Goal: Transaction & Acquisition: Book appointment/travel/reservation

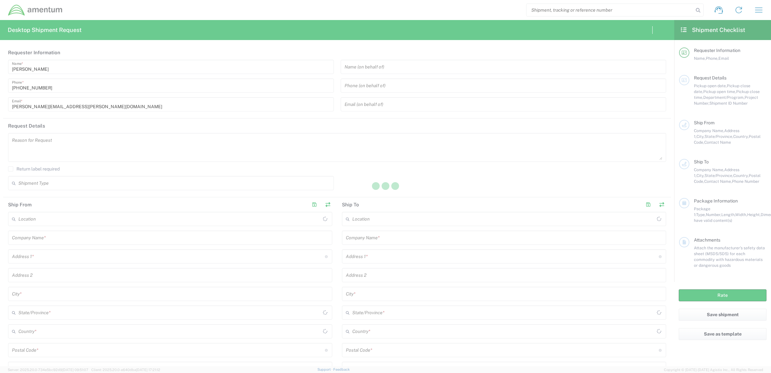
type input "[GEOGRAPHIC_DATA]"
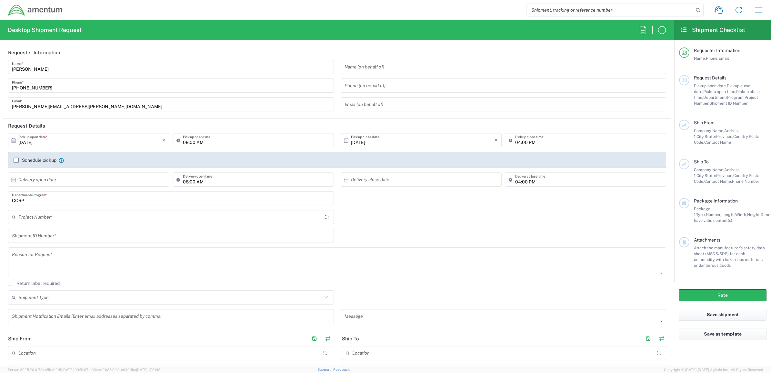
type input "CORP"
click at [759, 8] on icon "button" at bounding box center [759, 10] width 10 height 10
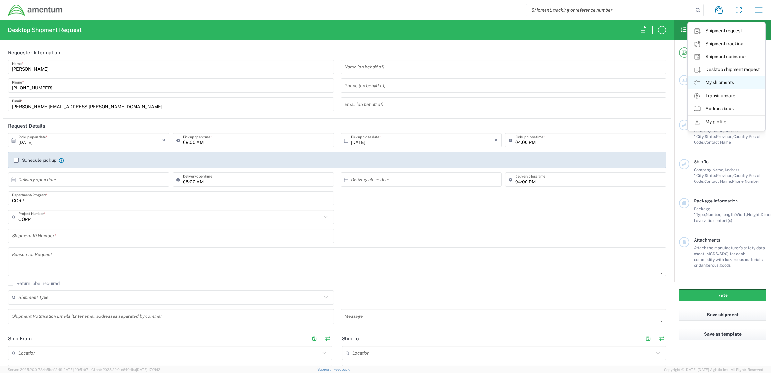
click at [723, 86] on link "My shipments" at bounding box center [726, 82] width 77 height 13
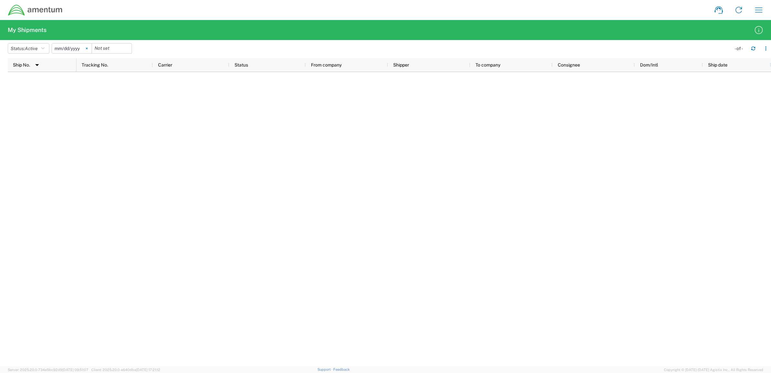
click at [86, 47] on svg-icon at bounding box center [87, 49] width 10 height 10
click at [42, 48] on button "Status: Active" at bounding box center [29, 48] width 42 height 10
click at [35, 81] on span "All" at bounding box center [45, 82] width 75 height 10
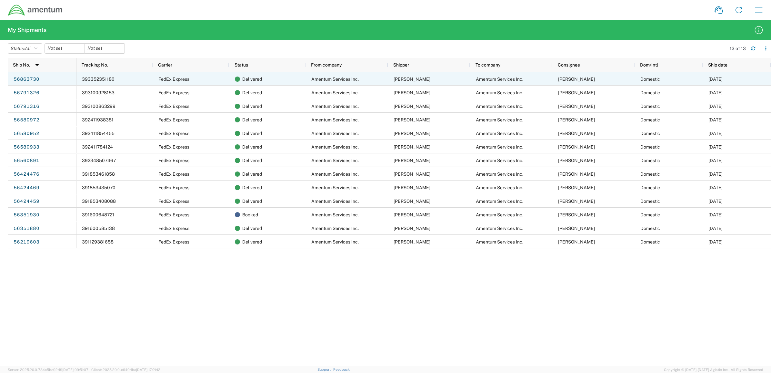
click at [347, 76] on span "Amentum Services Inc." at bounding box center [334, 78] width 47 height 5
click at [19, 78] on link "56863730" at bounding box center [26, 79] width 26 height 10
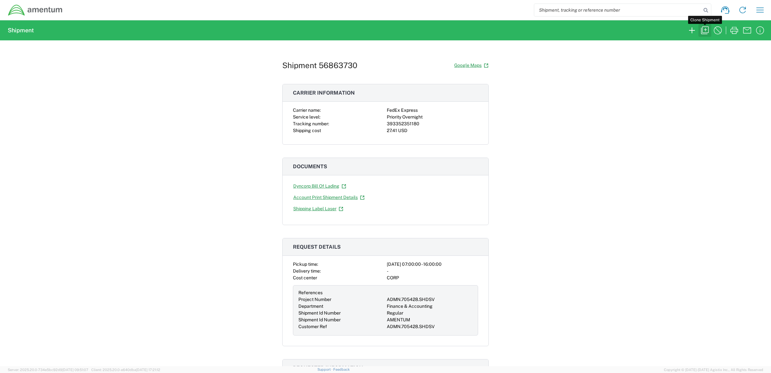
click at [702, 33] on icon "button" at bounding box center [705, 30] width 10 height 10
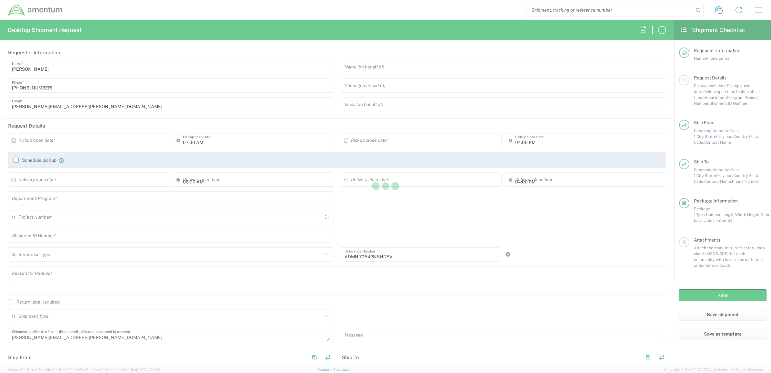
type input "Project Number"
type input "[US_STATE]"
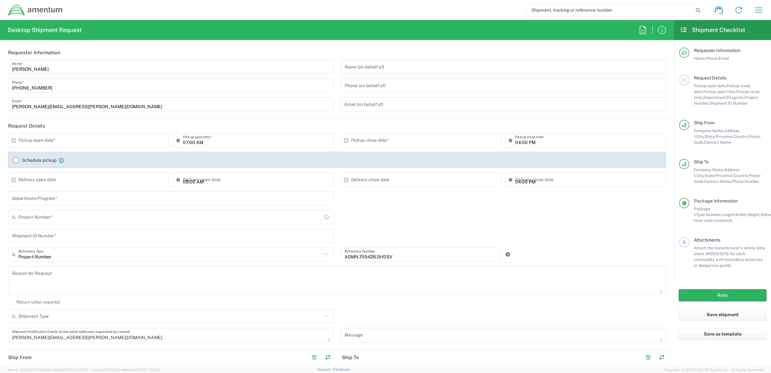
type input "Envelope"
click at [55, 139] on input "text" at bounding box center [90, 140] width 144 height 11
click at [100, 179] on span "9" at bounding box center [98, 180] width 9 height 9
type input "[DATE]"
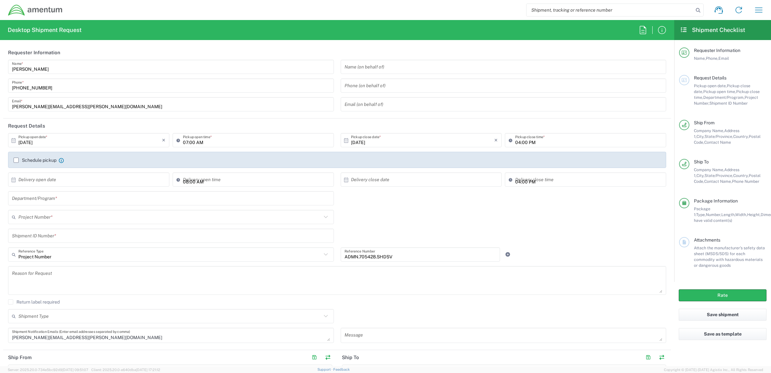
click at [381, 144] on input "[DATE]" at bounding box center [423, 140] width 144 height 11
click at [398, 192] on span "13" at bounding box center [400, 189] width 9 height 9
type input "[DATE]"
click at [101, 197] on input "text" at bounding box center [171, 198] width 318 height 11
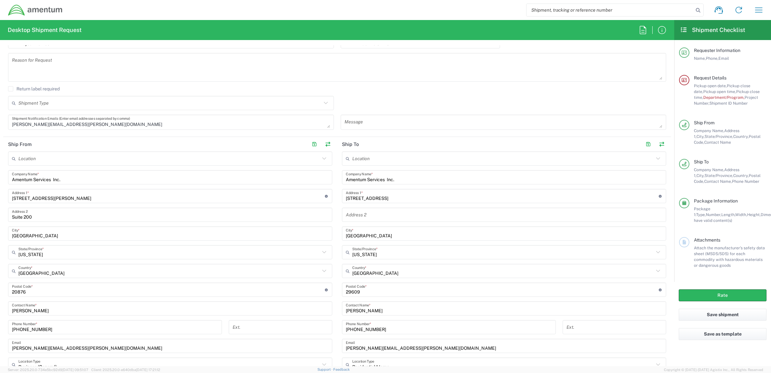
scroll to position [86, 0]
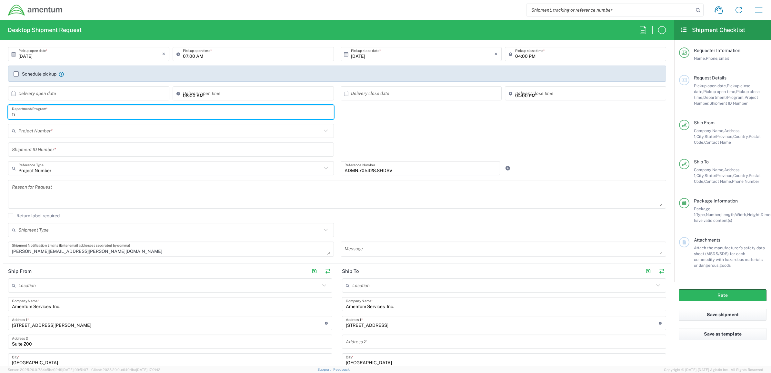
type input "fin"
drag, startPoint x: 70, startPoint y: 107, endPoint x: -2, endPoint y: 109, distance: 71.7
click at [0, 109] on html "Shipment request Shipment tracking Shipment estimator Desktop shipment request …" at bounding box center [385, 186] width 771 height 373
type input "Finance & Accounting"
click at [48, 131] on input "text" at bounding box center [169, 130] width 303 height 11
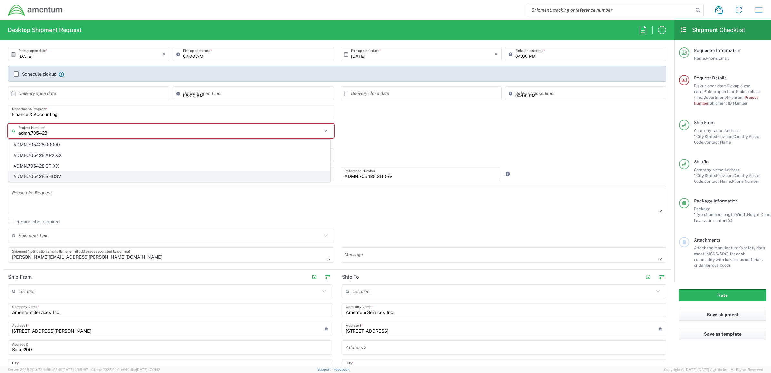
click at [44, 177] on span "ADMN.705428.SHDSV" at bounding box center [169, 176] width 321 height 10
type input "ADMN.705428.SHDSV"
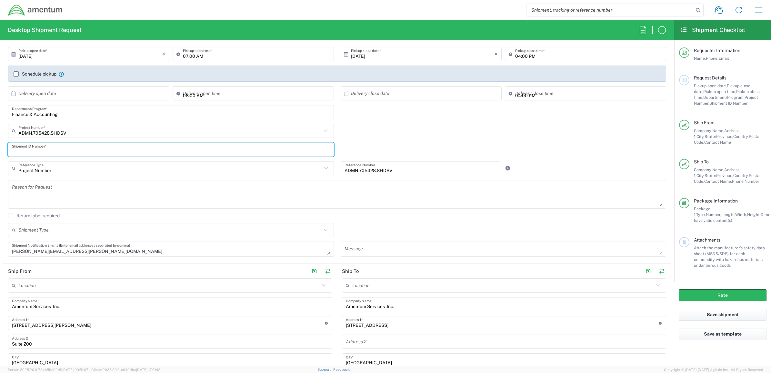
click at [30, 152] on input "text" at bounding box center [171, 149] width 318 height 11
click at [81, 149] on input "text" at bounding box center [171, 149] width 318 height 11
type input "F"
type input "5"
click at [69, 157] on div "Shipment ID Number *" at bounding box center [171, 151] width 333 height 19
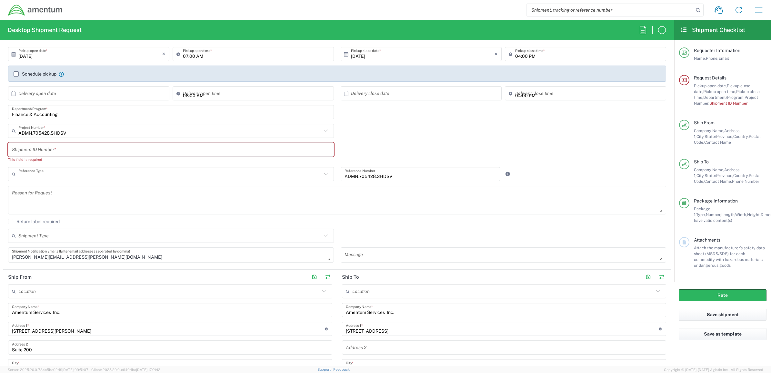
click at [66, 179] on input "text" at bounding box center [169, 173] width 303 height 11
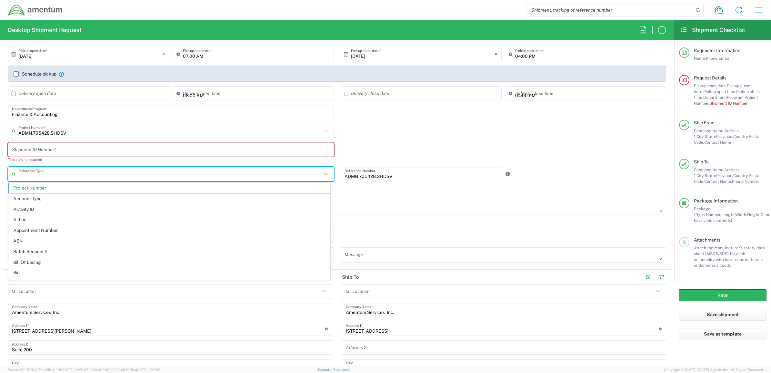
click at [72, 121] on div "Finance & Accounting Department/Program *" at bounding box center [171, 114] width 333 height 19
type input "Project Number"
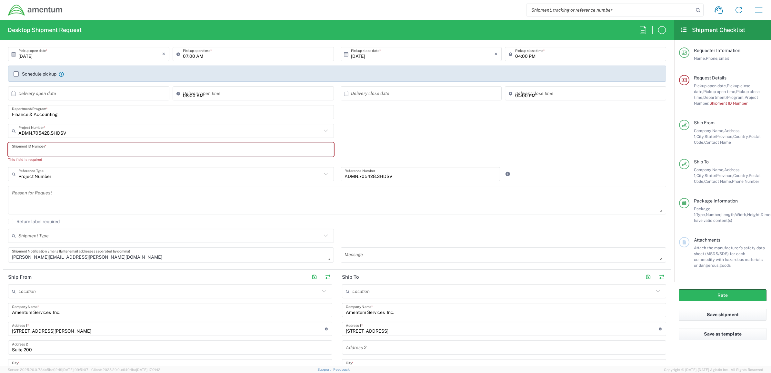
click at [63, 152] on input "text" at bounding box center [171, 149] width 318 height 11
click at [133, 150] on input "text" at bounding box center [171, 149] width 318 height 11
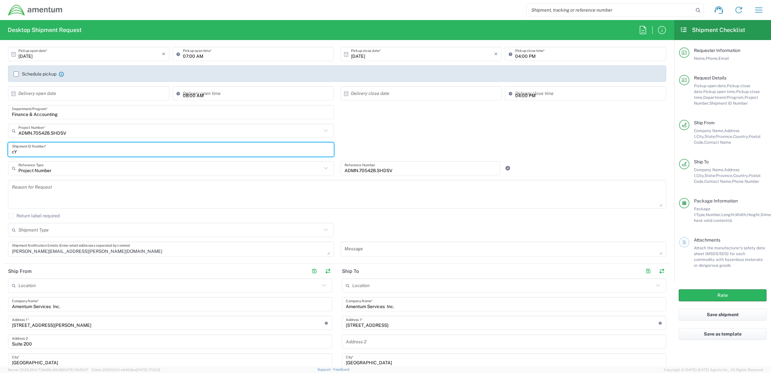
type input "c"
type input "[PERSON_NAME]"
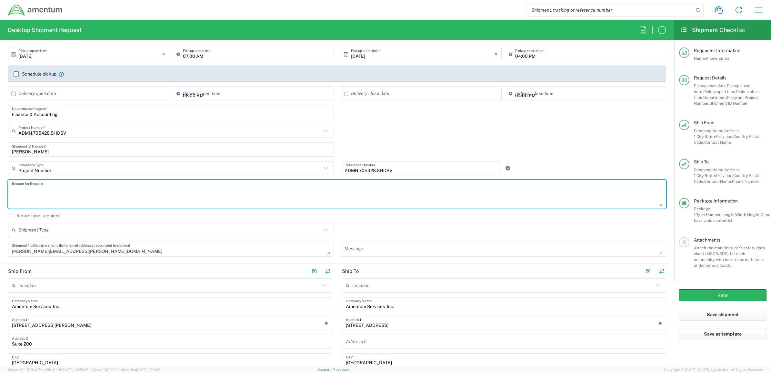
click at [115, 187] on textarea at bounding box center [337, 194] width 651 height 25
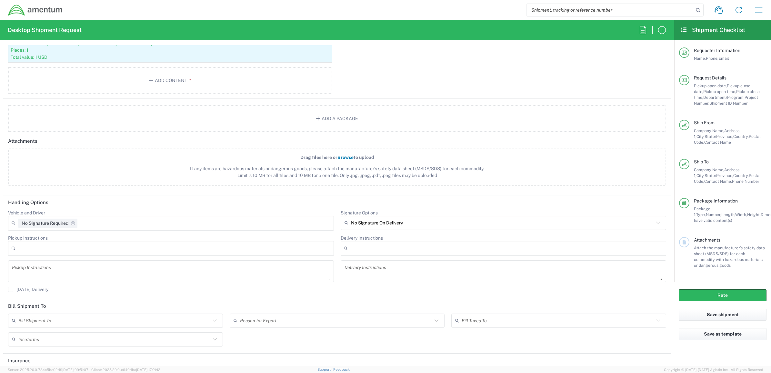
scroll to position [705, 0]
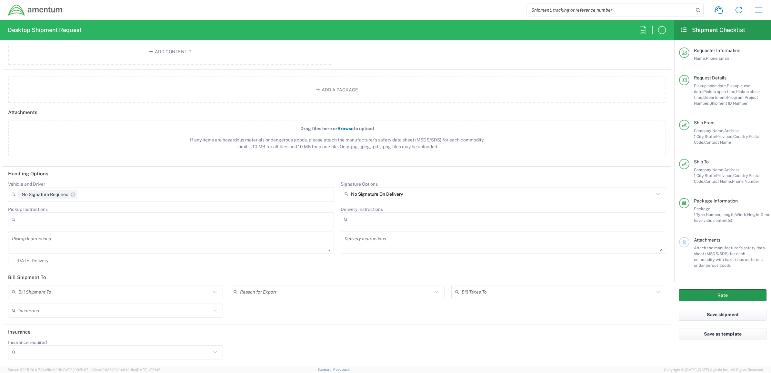
click at [733, 291] on button "Rate" at bounding box center [723, 295] width 88 height 12
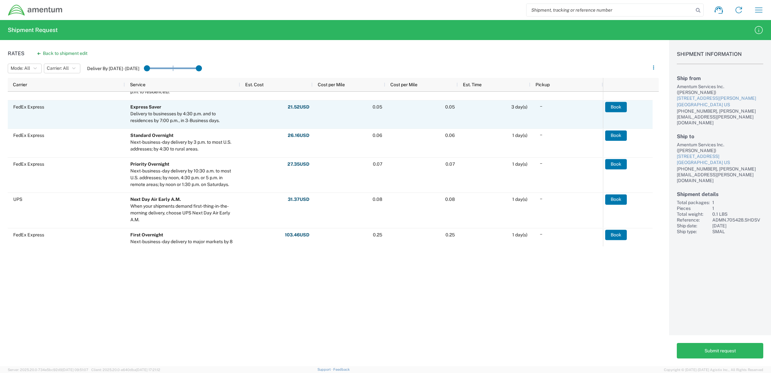
scroll to position [172, 0]
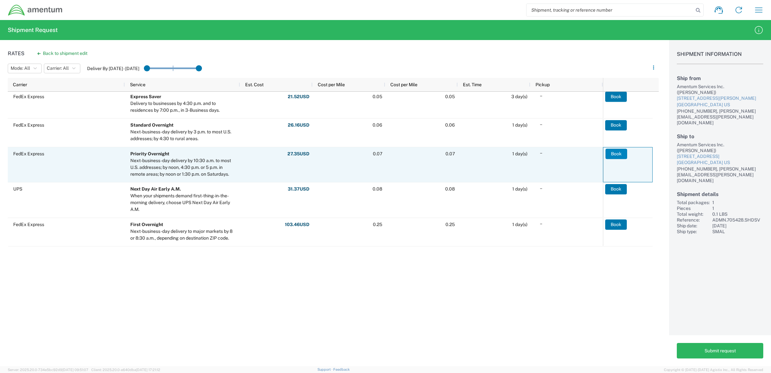
click at [621, 157] on button "Book" at bounding box center [617, 153] width 22 height 10
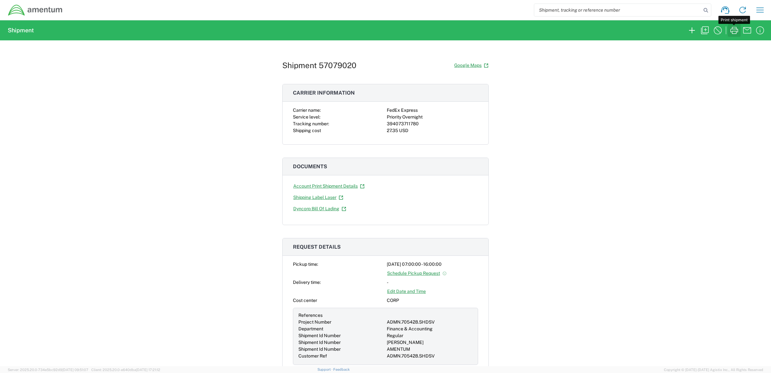
click at [737, 30] on icon "button" at bounding box center [735, 30] width 8 height 7
drag, startPoint x: 415, startPoint y: 125, endPoint x: 378, endPoint y: 125, distance: 37.1
click at [378, 125] on div "Carrier name: FedEx Express Service level: Priority Overnight Tracking number: …" at bounding box center [385, 120] width 185 height 27
copy div "394073711780"
click at [574, 121] on div "Shipment 57079020 Google Maps Carrier information Carrier name: FedEx Express S…" at bounding box center [385, 203] width 771 height 326
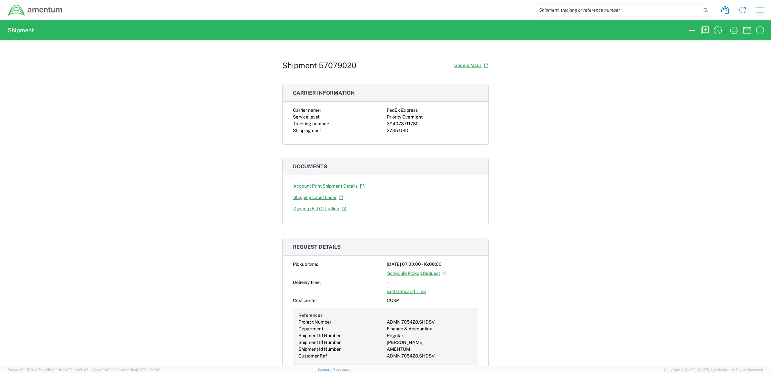
click at [412, 113] on div "FedEx Express" at bounding box center [432, 110] width 91 height 7
drag, startPoint x: 417, startPoint y: 124, endPoint x: 385, endPoint y: 125, distance: 31.6
click at [387, 125] on div "394073711780" at bounding box center [432, 123] width 91 height 7
copy div "394073711780"
drag, startPoint x: 524, startPoint y: 115, endPoint x: 534, endPoint y: 110, distance: 10.8
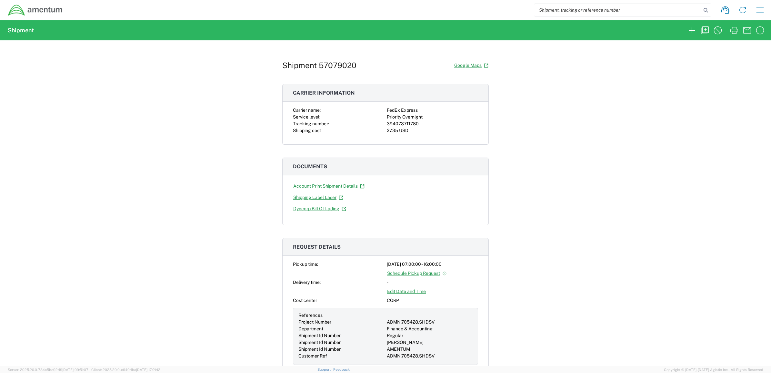
click at [521, 116] on div "Shipment 57079020 Google Maps Carrier information Carrier name: FedEx Express S…" at bounding box center [385, 203] width 771 height 326
click at [704, 32] on icon "button" at bounding box center [705, 30] width 10 height 10
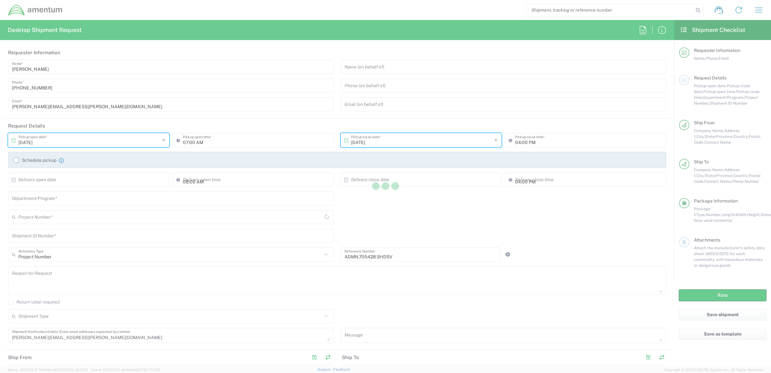
type input "[US_STATE]"
type input "Envelope"
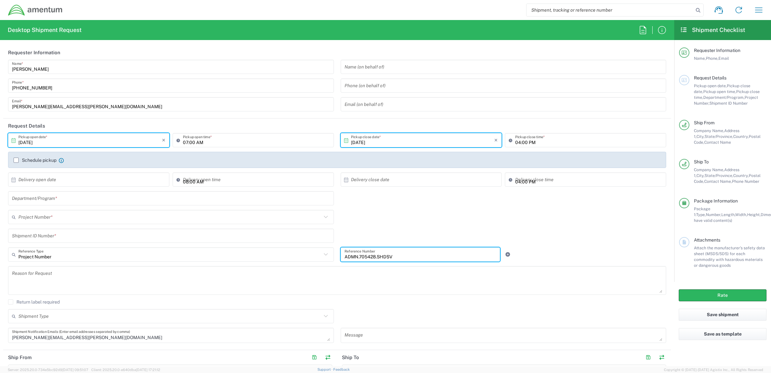
drag, startPoint x: 404, startPoint y: 255, endPoint x: 314, endPoint y: 257, distance: 90.0
click at [314, 257] on div "Project Number Reference Type Project Number Account Type Activity ID Airline A…" at bounding box center [337, 256] width 665 height 19
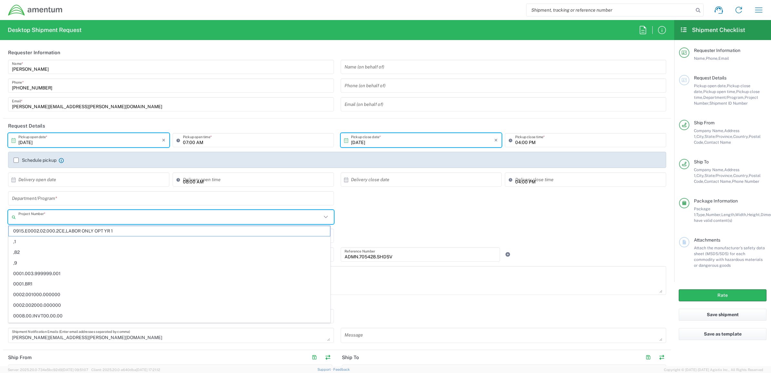
click at [43, 218] on input "text" at bounding box center [169, 216] width 303 height 11
paste input "ADMN.705428.SHDSV"
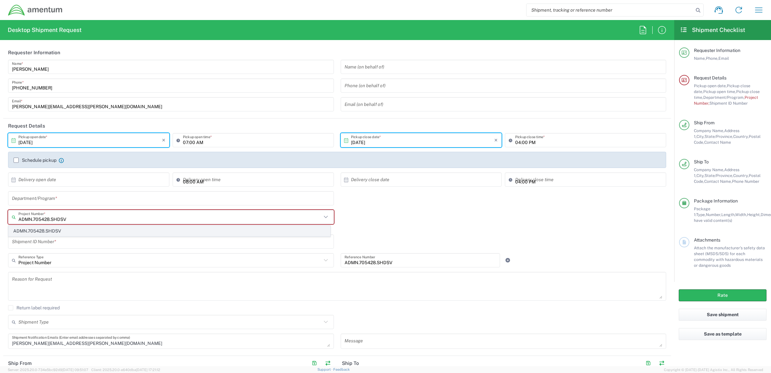
type input "ADMN.705428.SHDSV"
click at [56, 232] on span "ADMN.705428.SHDSV" at bounding box center [169, 231] width 321 height 10
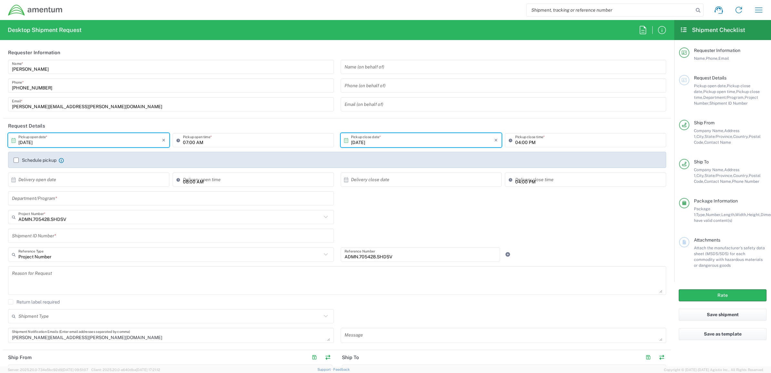
drag, startPoint x: 54, startPoint y: 242, endPoint x: 55, endPoint y: 238, distance: 4.3
click at [54, 241] on div "Shipment ID Number *" at bounding box center [171, 235] width 326 height 14
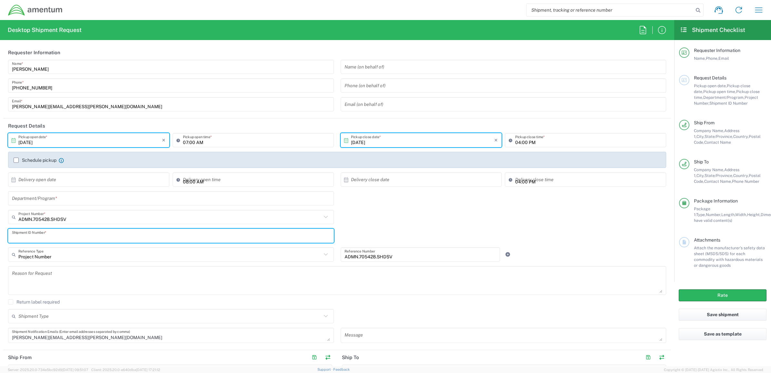
click at [55, 237] on input "text" at bounding box center [171, 235] width 318 height 11
type input "[PERSON_NAME]"
click at [37, 201] on input "text" at bounding box center [171, 198] width 318 height 11
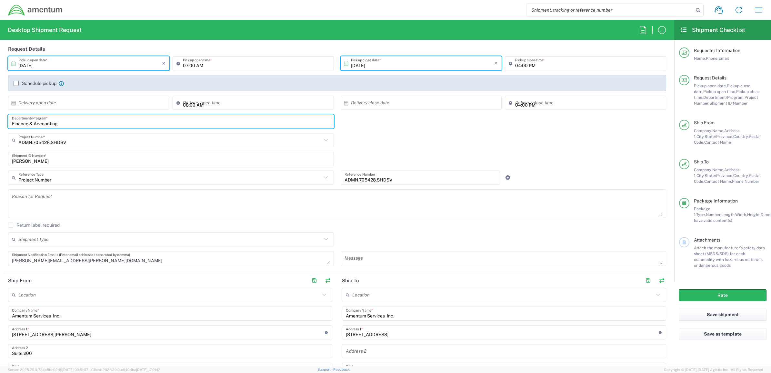
scroll to position [40, 0]
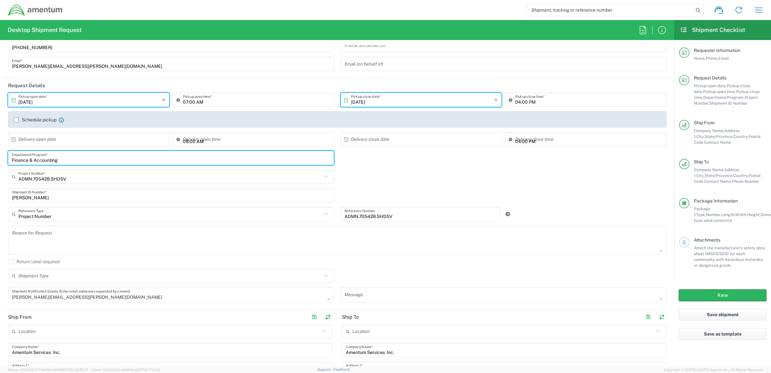
type input "Finance & Accounting"
click at [344, 100] on icon at bounding box center [346, 100] width 6 height 6
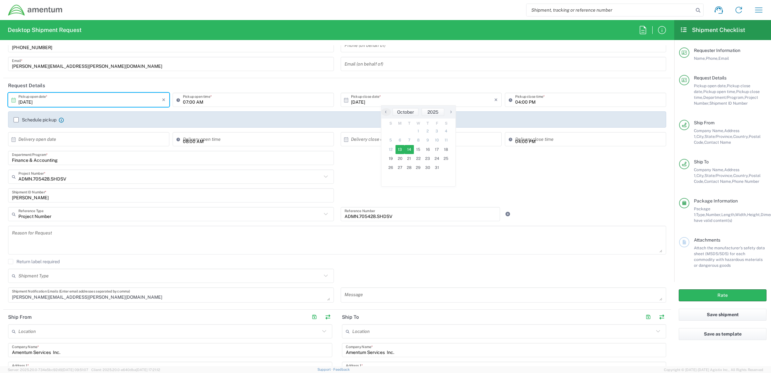
click at [412, 150] on span "14" at bounding box center [409, 149] width 9 height 9
type input "[DATE]"
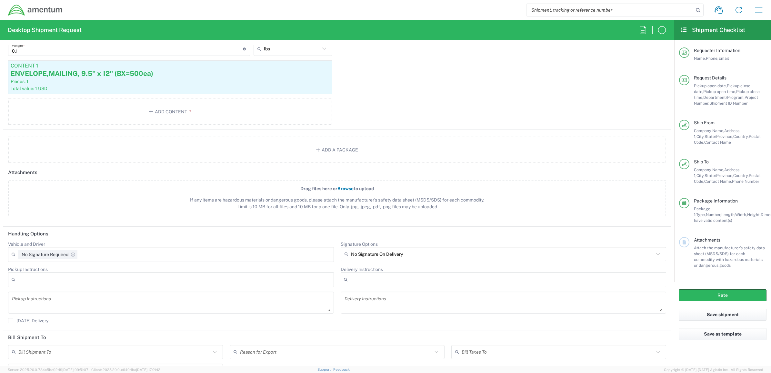
scroll to position [705, 0]
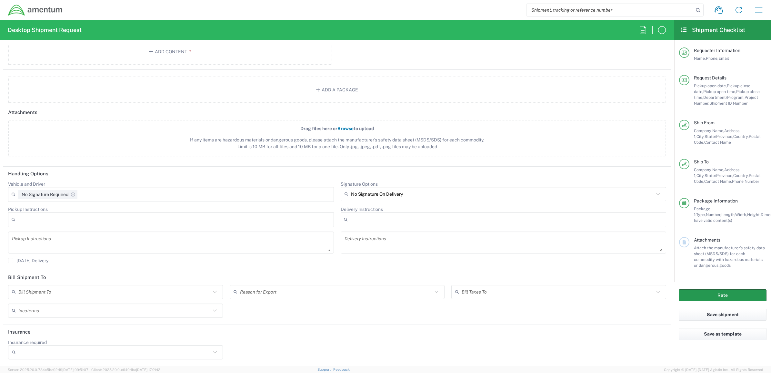
click at [737, 298] on button "Rate" at bounding box center [723, 295] width 88 height 12
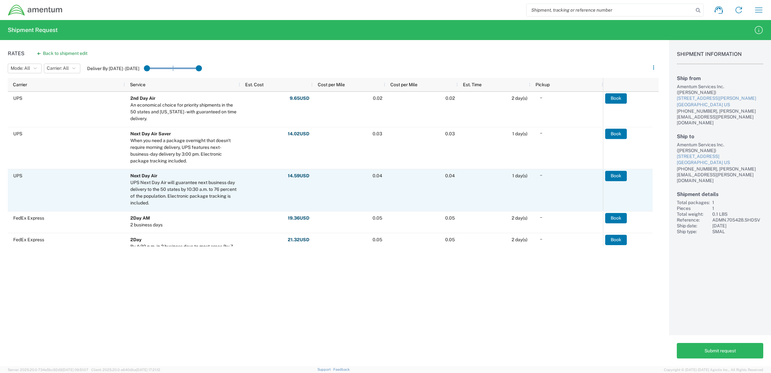
scroll to position [172, 0]
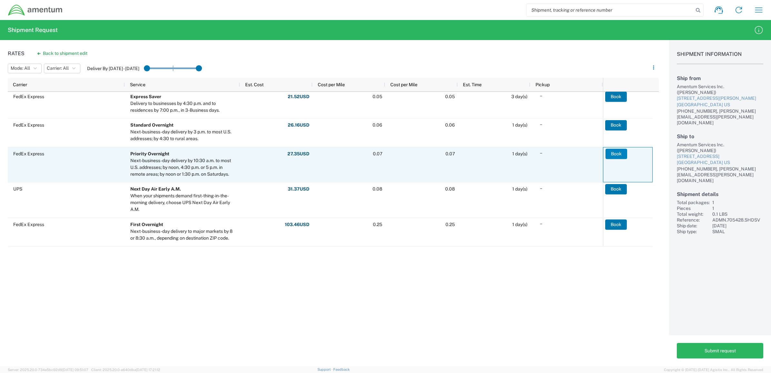
click at [618, 154] on button "Book" at bounding box center [617, 153] width 22 height 10
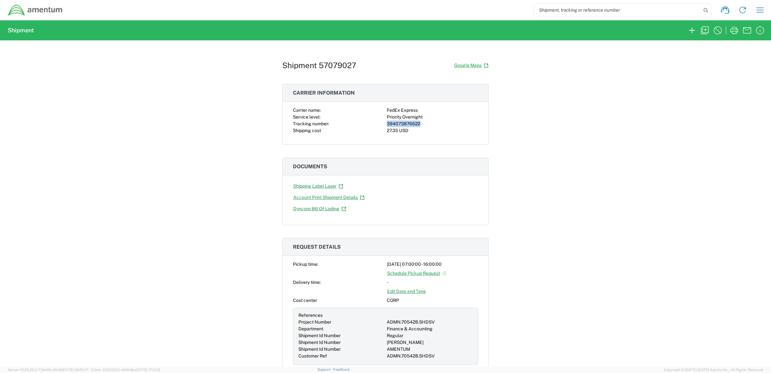
drag, startPoint x: 417, startPoint y: 123, endPoint x: 384, endPoint y: 125, distance: 32.9
click at [387, 125] on div "394073876622" at bounding box center [432, 123] width 91 height 7
copy div "394073876622"
click at [733, 29] on icon "button" at bounding box center [734, 30] width 10 height 10
click at [761, 11] on icon "button" at bounding box center [760, 10] width 10 height 10
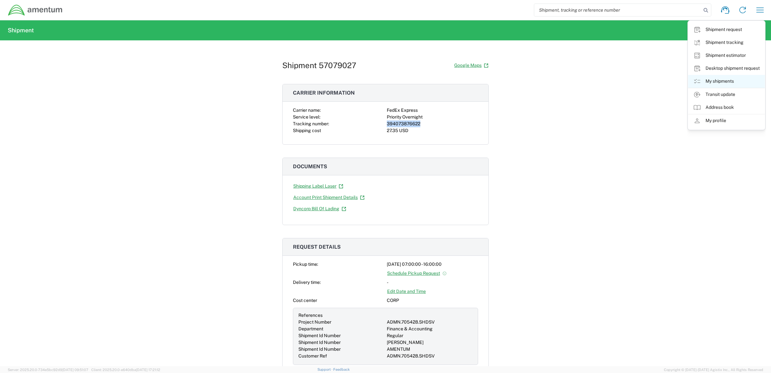
click at [726, 84] on link "My shipments" at bounding box center [726, 81] width 77 height 13
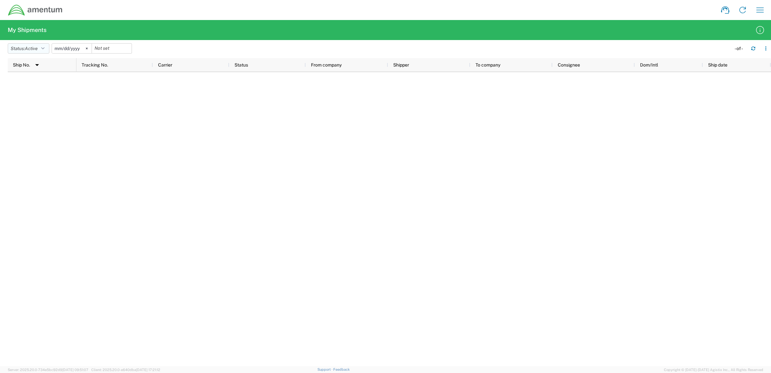
click at [45, 46] on icon "button" at bounding box center [42, 48] width 3 height 5
click at [30, 77] on span "All" at bounding box center [45, 82] width 75 height 10
click at [84, 47] on svg-icon at bounding box center [80, 49] width 10 height 10
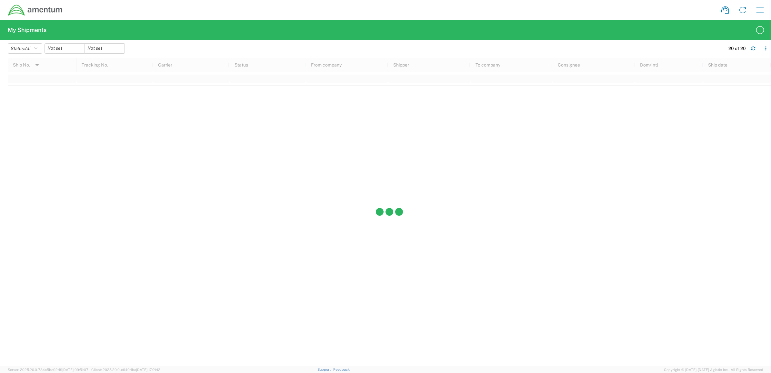
click at [220, 167] on div at bounding box center [389, 212] width 763 height 308
click at [754, 51] on button "button" at bounding box center [753, 48] width 10 height 10
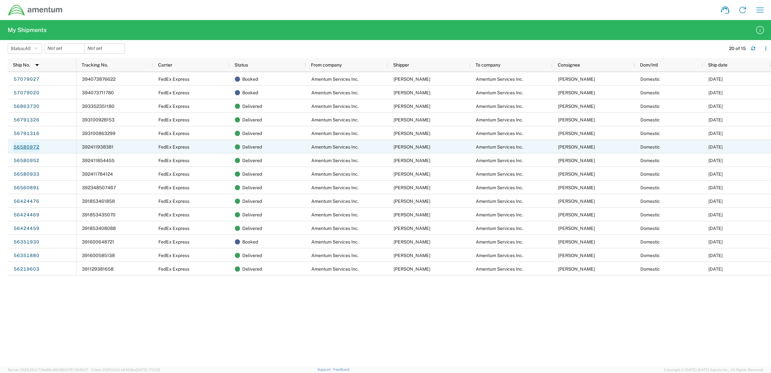
click at [25, 144] on link "56580972" at bounding box center [26, 147] width 26 height 10
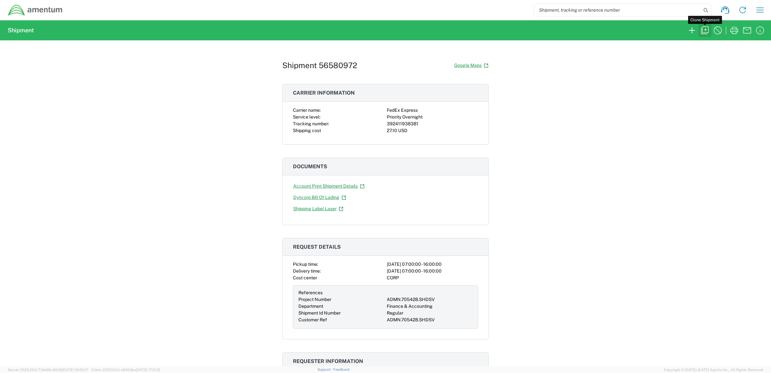
click at [702, 33] on icon "button" at bounding box center [705, 30] width 8 height 8
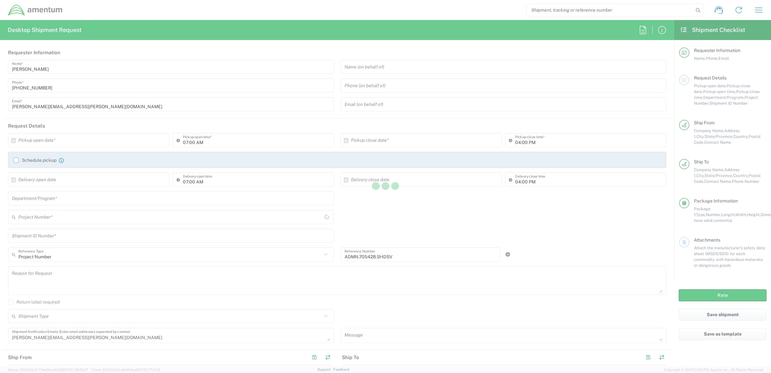
type input "[US_STATE]"
type input "Envelope"
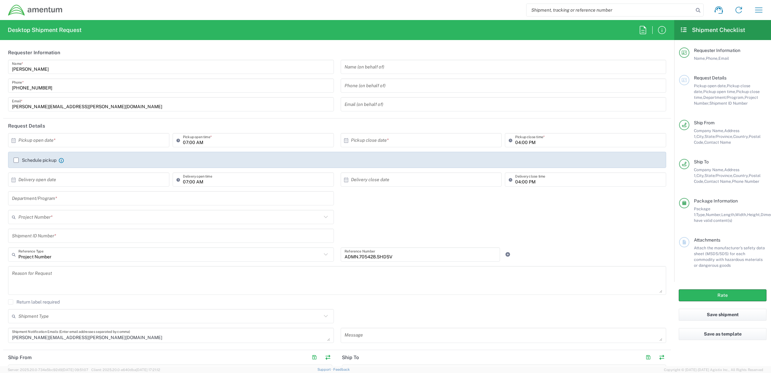
click at [73, 144] on input "text" at bounding box center [90, 140] width 144 height 11
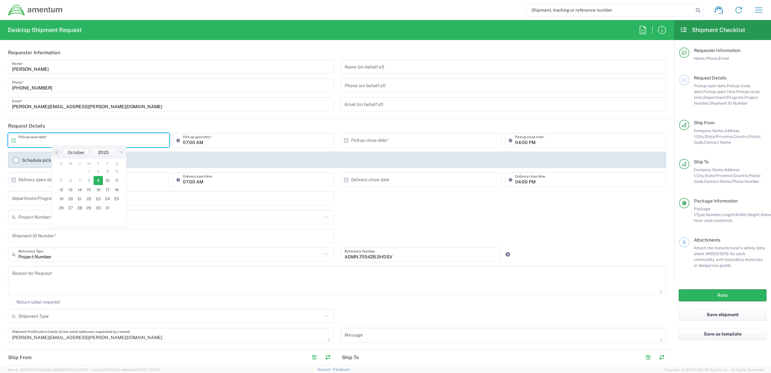
click at [101, 181] on span "9" at bounding box center [98, 180] width 9 height 9
type input "[DATE]"
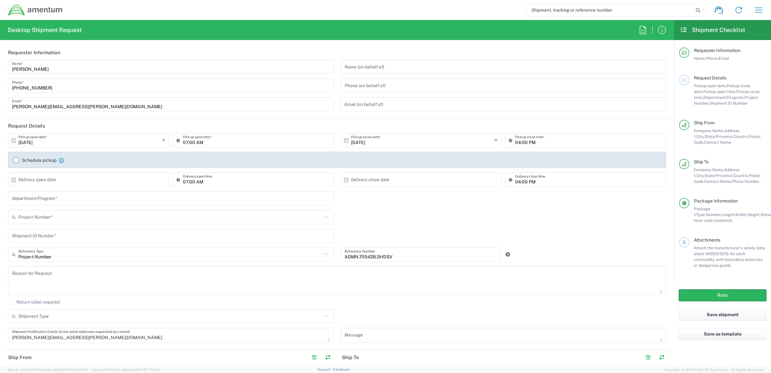
click at [415, 138] on input "[DATE]" at bounding box center [423, 140] width 144 height 11
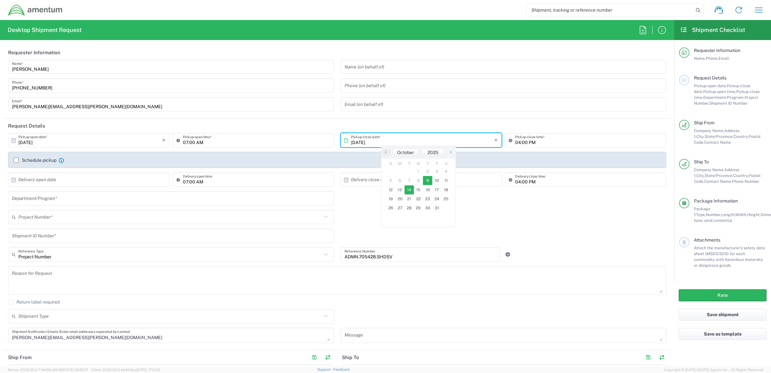
click at [410, 190] on span "14" at bounding box center [409, 189] width 9 height 9
type input "[DATE]"
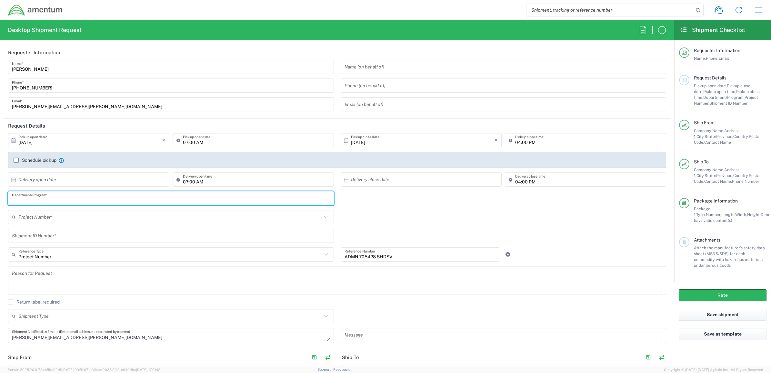
click at [43, 200] on input "text" at bounding box center [171, 198] width 318 height 11
type input "Finance & Accounting"
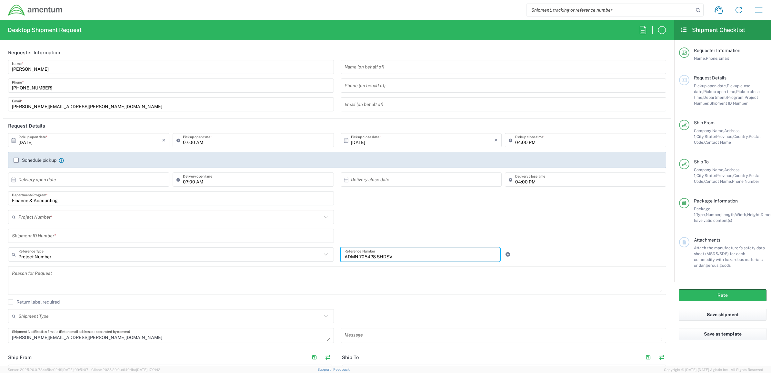
drag, startPoint x: 384, startPoint y: 260, endPoint x: 306, endPoint y: 258, distance: 78.8
click at [311, 262] on div "Project Number Reference Type Project Number Account Type Activity ID Airline A…" at bounding box center [337, 256] width 665 height 19
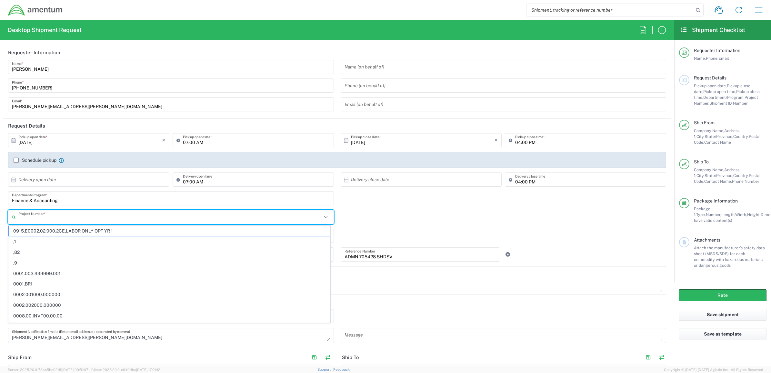
click at [39, 219] on input "text" at bounding box center [169, 216] width 303 height 11
paste input "ADMN.705428.SHDSV"
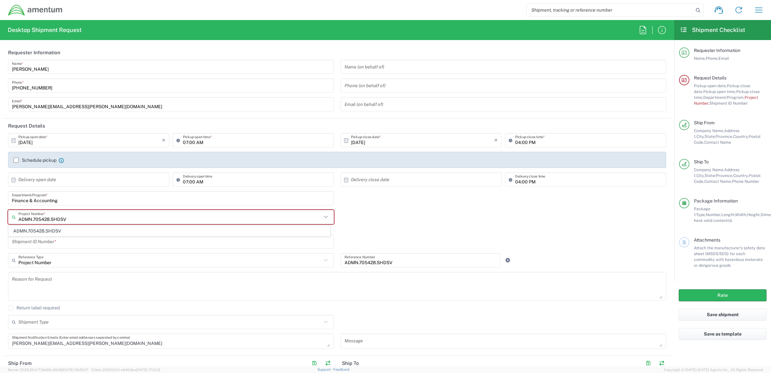
type input "ADMN.705428.SHDSV"
click at [83, 246] on input "text" at bounding box center [171, 241] width 318 height 11
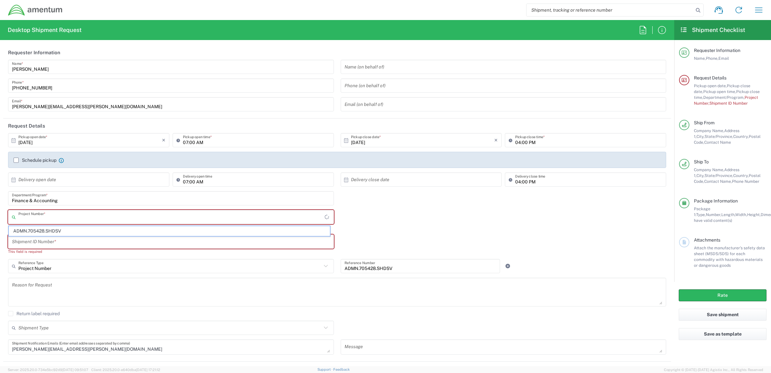
click at [78, 218] on input "text" at bounding box center [171, 216] width 306 height 11
paste input "ADMN.705428.SHDSV"
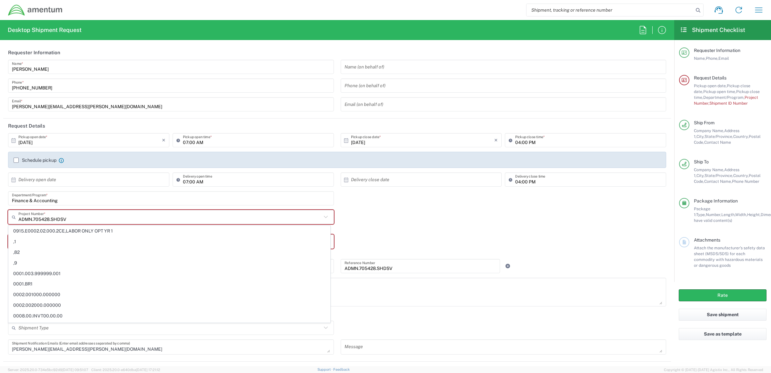
click at [59, 231] on span "0915.E0002.02.000.2CE,LABOR ONLY OPT YR 1" at bounding box center [169, 231] width 321 height 10
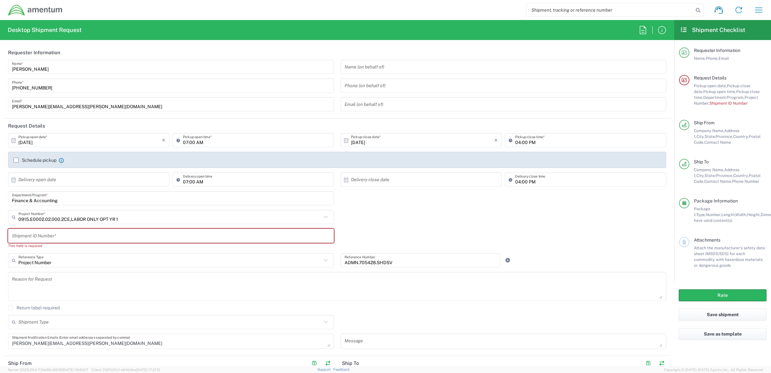
click at [59, 222] on input "0915.E0002.02.000.2CE,LABOR ONLY OPT YR 1" at bounding box center [169, 216] width 303 height 11
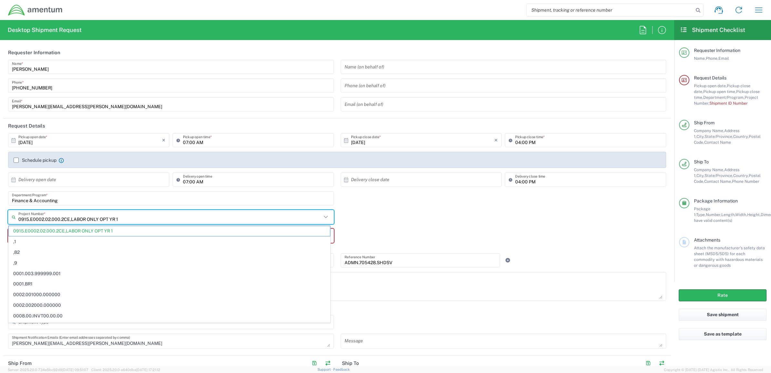
drag, startPoint x: 59, startPoint y: 229, endPoint x: -2, endPoint y: 237, distance: 60.9
click at [0, 237] on html "Shipment request Shipment tracking Shipment estimator Desktop shipment request …" at bounding box center [385, 186] width 771 height 373
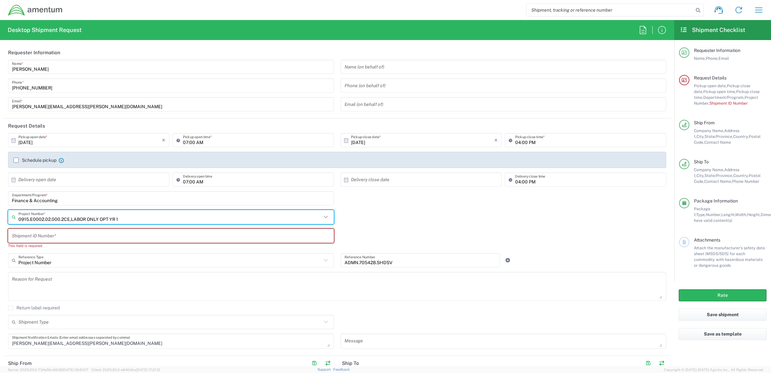
paste input "ADMN.705428.SHDSV"
type input "ADMN.705428.SHD"
drag, startPoint x: 67, startPoint y: 222, endPoint x: 0, endPoint y: 233, distance: 68.1
click at [0, 238] on html "Shipment request Shipment tracking Shipment estimator Desktop shipment request …" at bounding box center [385, 186] width 771 height 373
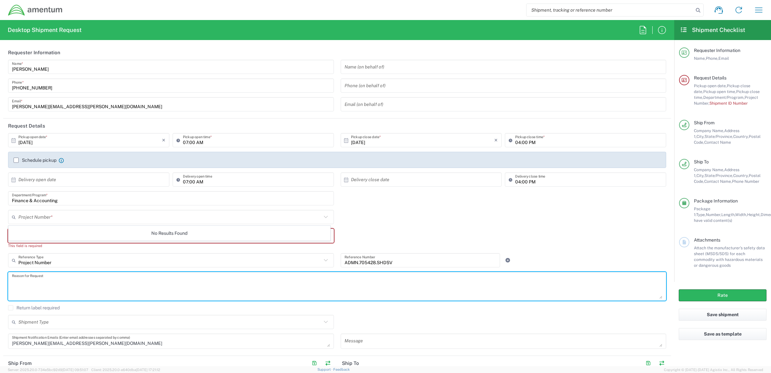
click at [156, 282] on textarea at bounding box center [337, 286] width 651 height 25
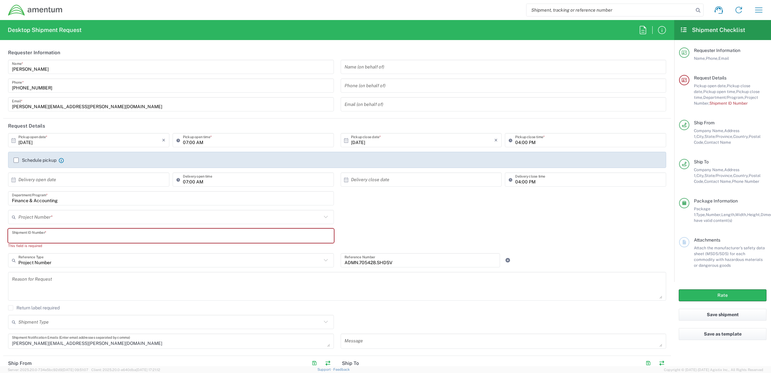
click at [41, 239] on input "text" at bounding box center [171, 235] width 318 height 11
click at [43, 218] on input "text" at bounding box center [169, 216] width 303 height 11
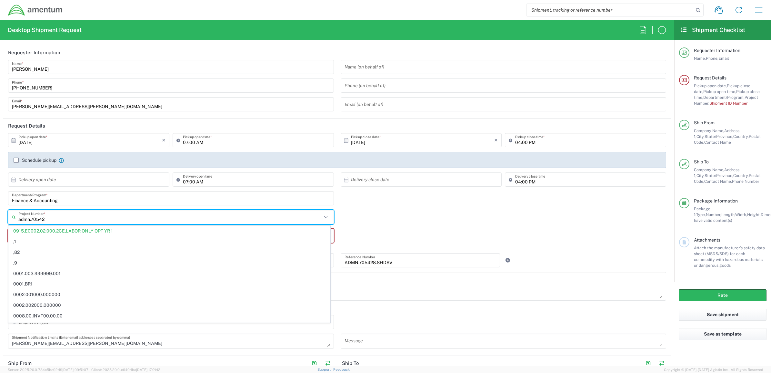
type input "admn.705428"
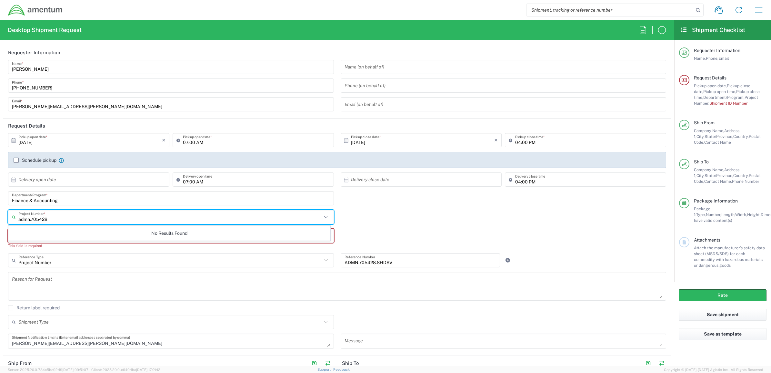
drag, startPoint x: 30, startPoint y: 218, endPoint x: 0, endPoint y: 225, distance: 30.3
click at [0, 227] on html "Shipment request Shipment tracking Shipment estimator Desktop shipment request …" at bounding box center [385, 186] width 771 height 373
type input "ADMN.705428"
click at [160, 202] on input "Finance & Accounting" at bounding box center [171, 198] width 318 height 11
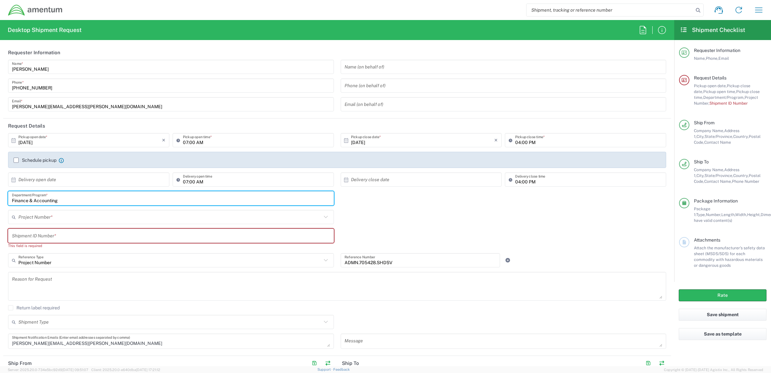
click at [45, 215] on input "text" at bounding box center [169, 216] width 303 height 11
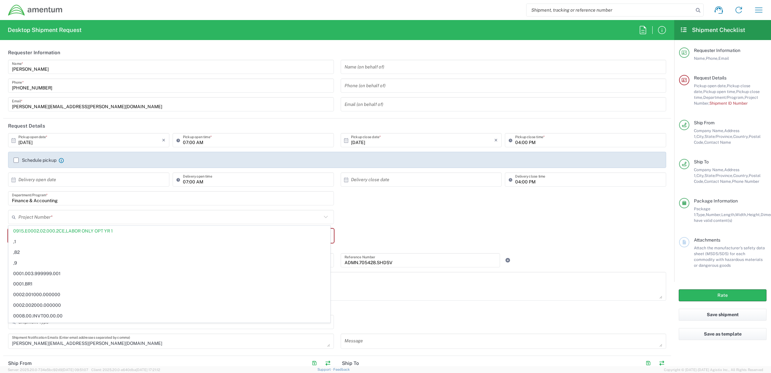
click at [12, 217] on icon at bounding box center [15, 217] width 6 height 10
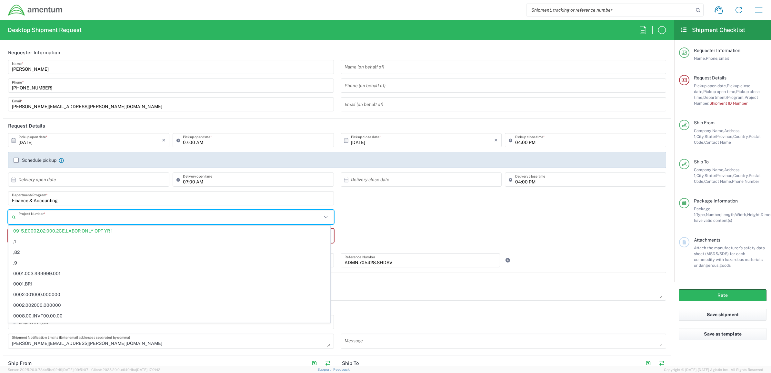
click at [48, 217] on input "text" at bounding box center [169, 216] width 303 height 11
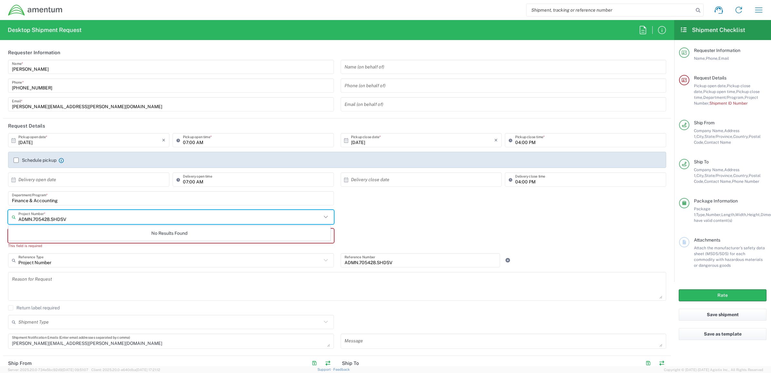
type input "ADMN.705428.SHDSV"
click at [147, 265] on div "[DATE] × Pickup open date * Cancel Apply 07:00 AM Pickup open time * [DATE] × P…" at bounding box center [337, 243] width 665 height 220
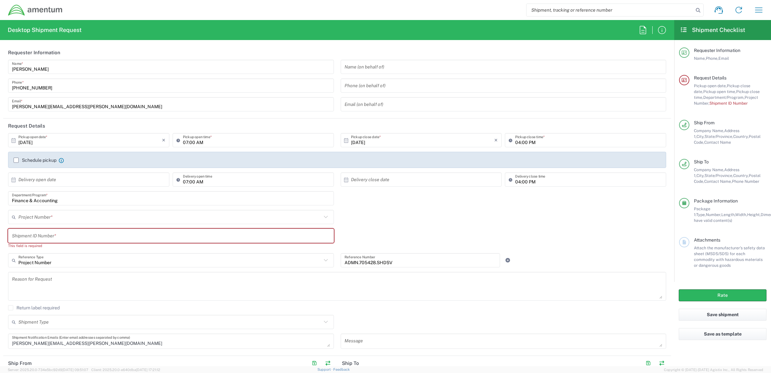
click at [89, 211] on div "Project Number *" at bounding box center [171, 217] width 326 height 14
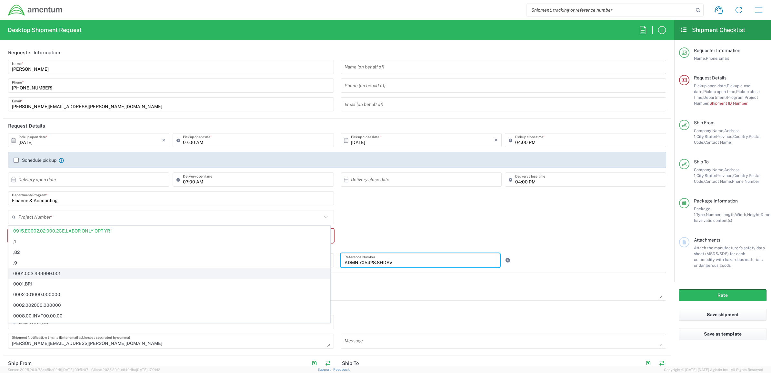
drag, startPoint x: 410, startPoint y: 261, endPoint x: 294, endPoint y: 270, distance: 116.8
click at [294, 270] on div "[DATE] × Pickup open date * Cancel Apply 07:00 AM Pickup open time * [DATE] × P…" at bounding box center [337, 243] width 665 height 220
type input "0915.E0002.02.000.2CE,LABOR ONLY OPT YR 1"
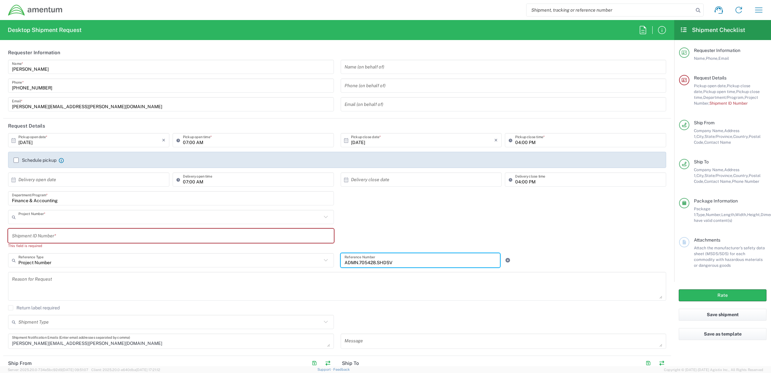
click at [123, 218] on input "text" at bounding box center [169, 216] width 303 height 11
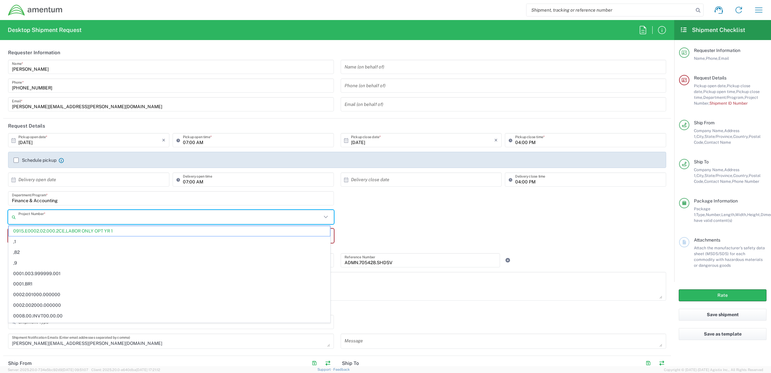
paste input "ADMN.705428.SHDSV"
type input "0915.E0002.02.000.2CE,LABOR ONLY OPT YR 1"
click at [120, 219] on input "text" at bounding box center [169, 216] width 303 height 11
paste input "ADMN.705428.SHDSV"
click at [10, 217] on div "ADMN.705428.SHDSV Project Number *" at bounding box center [171, 217] width 326 height 14
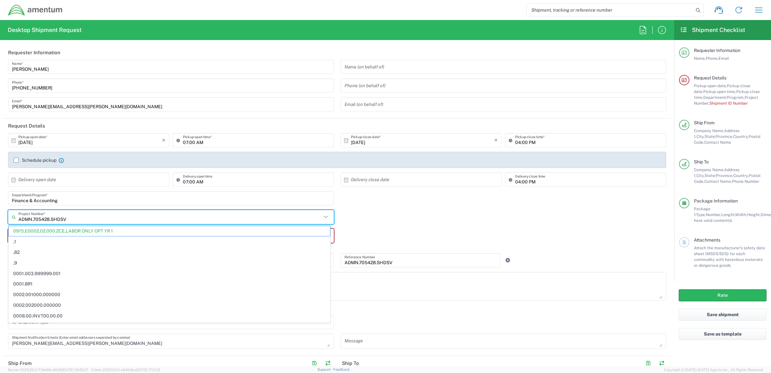
click at [11, 217] on div "ADMN.705428.SHDSV Project Number *" at bounding box center [171, 217] width 326 height 14
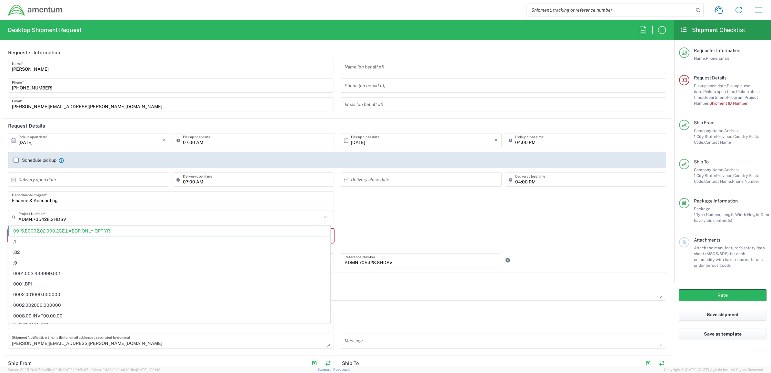
click at [11, 217] on div "ADMN.705428.SHDSV Project Number *" at bounding box center [171, 217] width 326 height 14
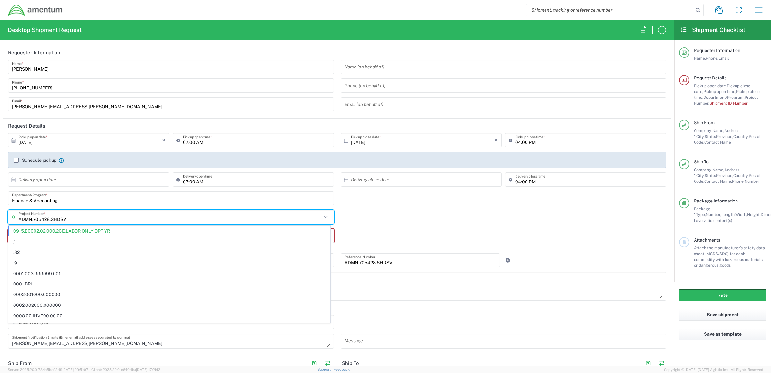
click at [11, 217] on div "ADMN.705428.SHDSV Project Number *" at bounding box center [171, 217] width 326 height 14
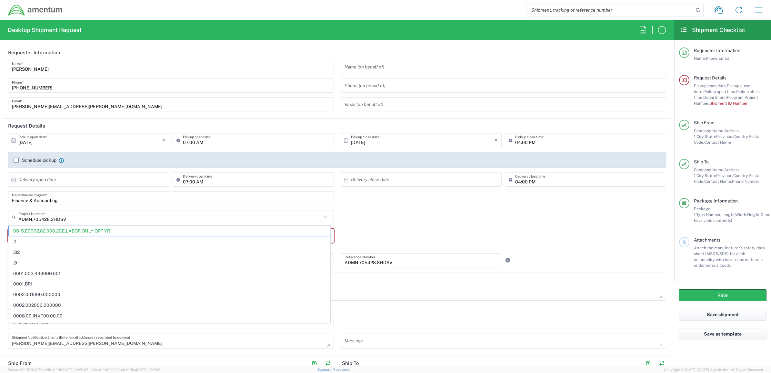
click at [11, 216] on div "ADMN.705428.SHDSV Project Number *" at bounding box center [171, 217] width 326 height 14
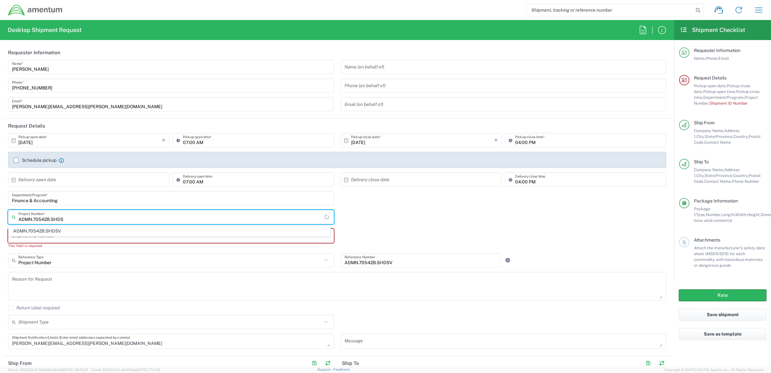
type input "ADMN.705428.SHDSV"
click at [722, 96] on span "Department/Program," at bounding box center [723, 97] width 41 height 5
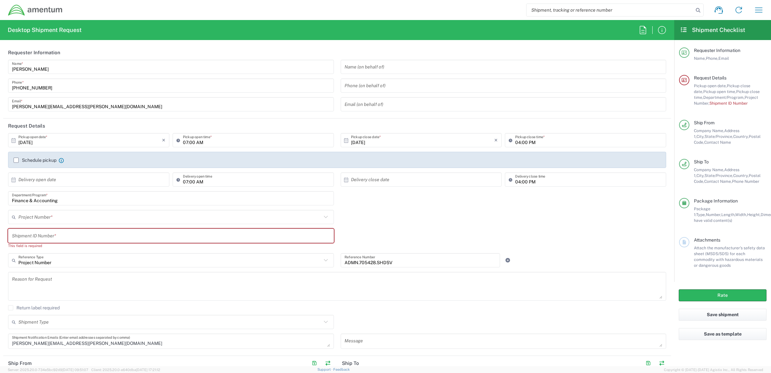
click at [51, 239] on input "text" at bounding box center [171, 235] width 318 height 11
click at [50, 238] on input "text" at bounding box center [171, 235] width 318 height 11
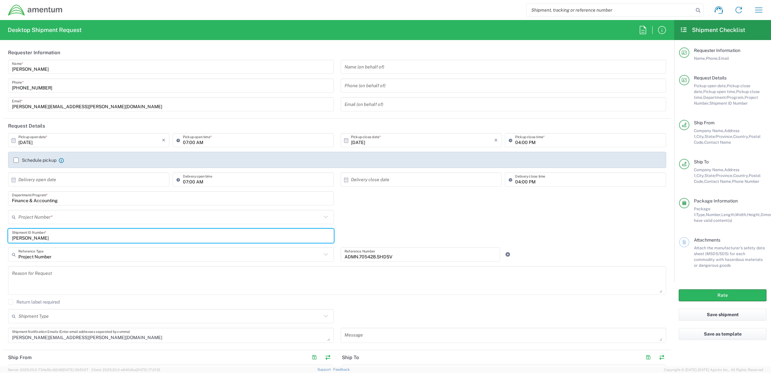
type input "[PERSON_NAME]"
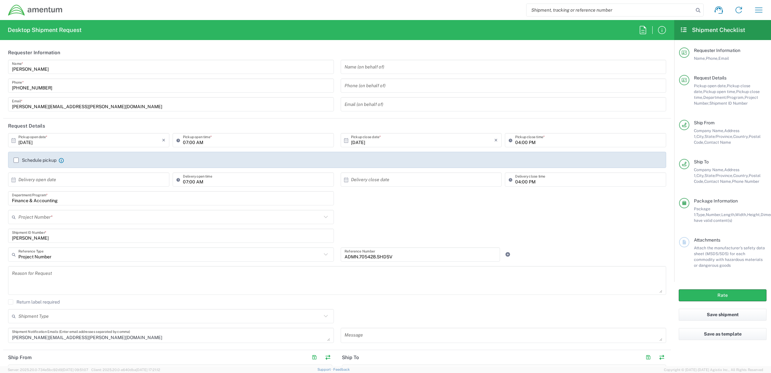
click at [105, 210] on div "Project Number *" at bounding box center [171, 217] width 326 height 14
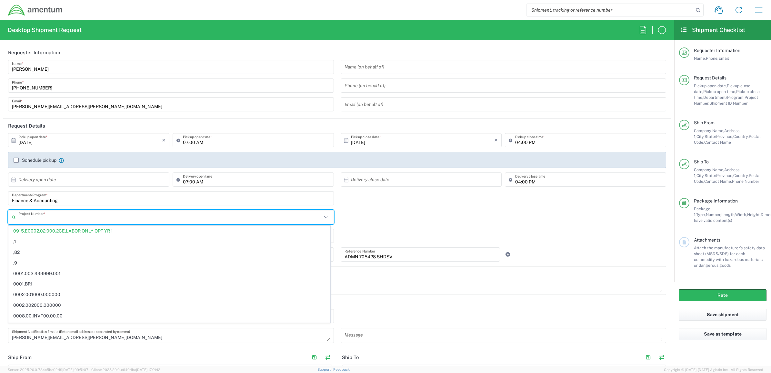
paste input "ADMN.705428.SHDSV"
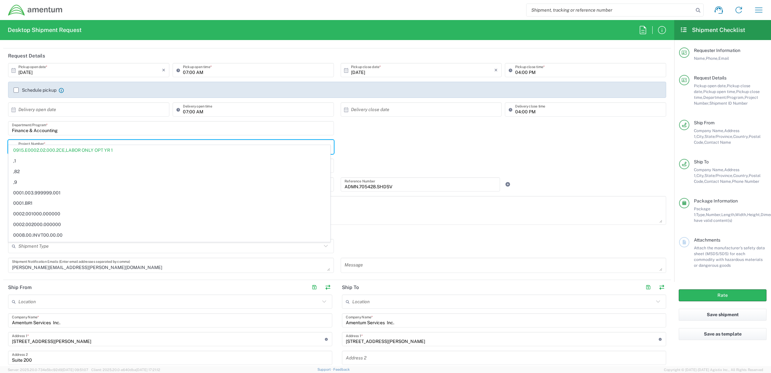
scroll to position [81, 0]
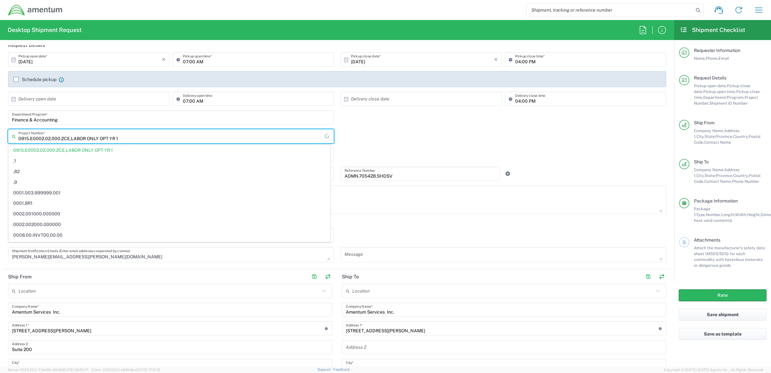
type input "0915.E0002.02.000.2CE,LABOR ONLY OPT YR 1"
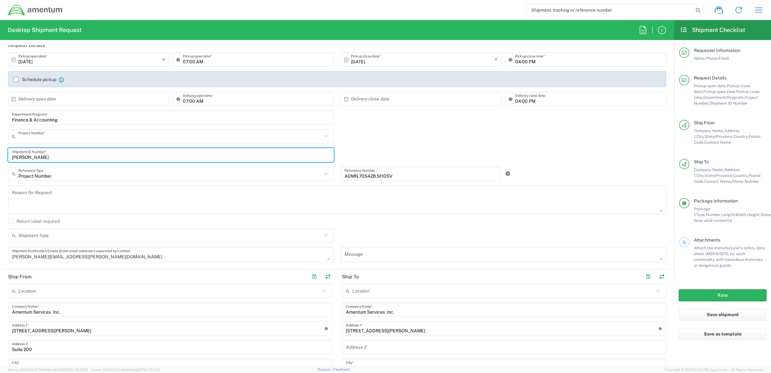
click at [128, 135] on input "text" at bounding box center [169, 136] width 303 height 11
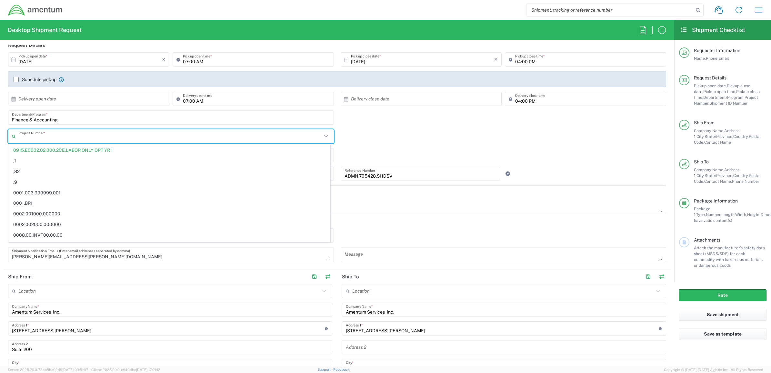
paste input "ADMN.705428.SHDSV"
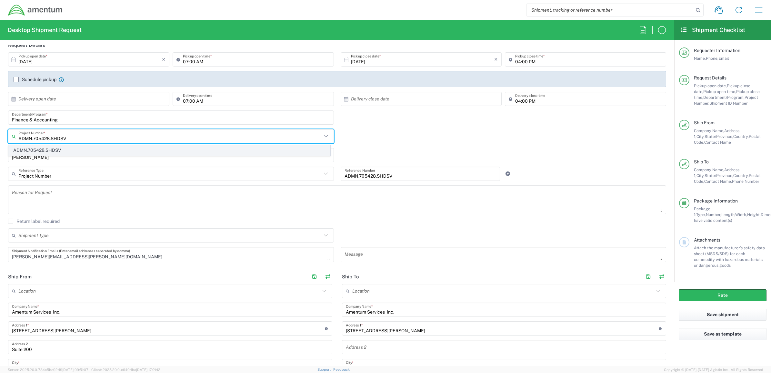
type input "ADMN.705428.SHDSV"
click at [55, 147] on span "ADMN.705428.SHDSV" at bounding box center [169, 150] width 321 height 10
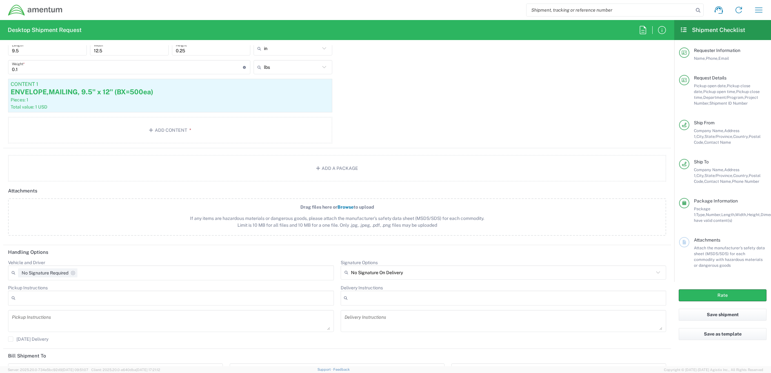
scroll to position [705, 0]
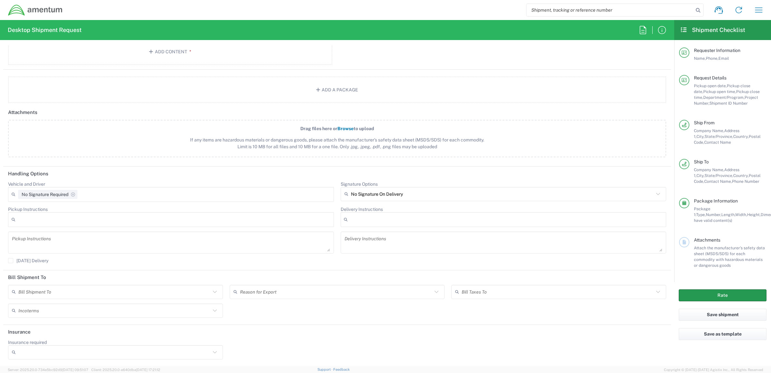
click at [725, 294] on button "Rate" at bounding box center [723, 295] width 88 height 12
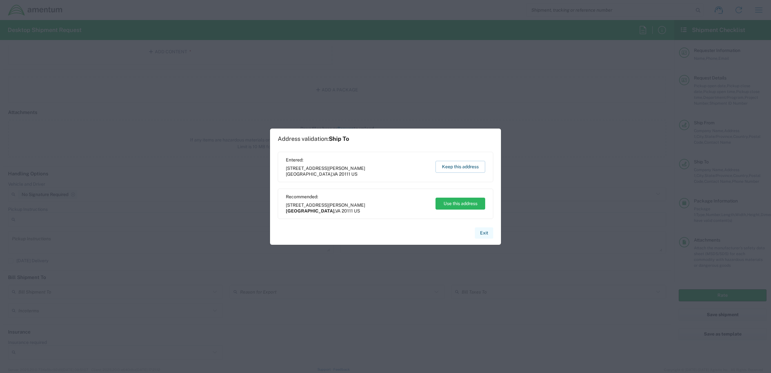
click at [488, 232] on button "Exit" at bounding box center [484, 232] width 18 height 11
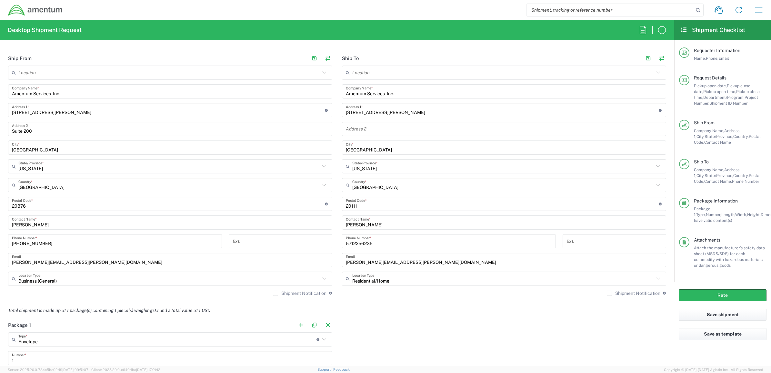
scroll to position [504, 0]
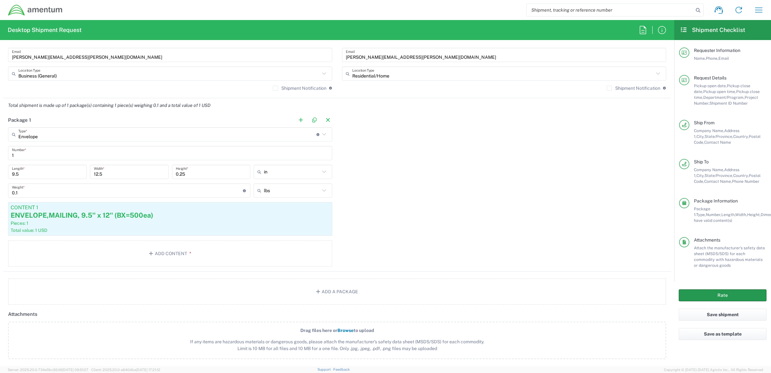
click at [735, 296] on button "Rate" at bounding box center [723, 295] width 88 height 12
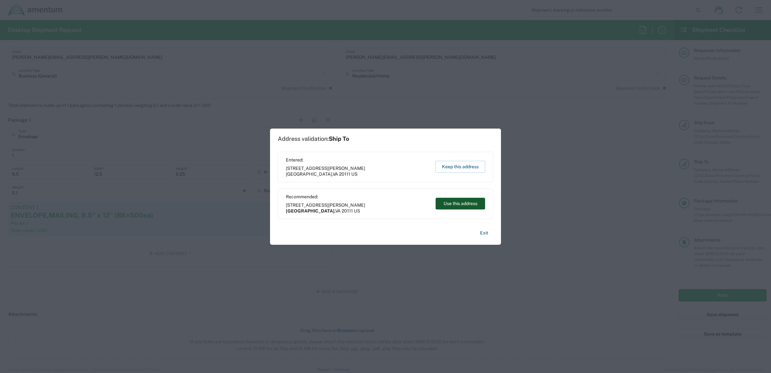
click at [462, 203] on button "Use this address" at bounding box center [461, 203] width 50 height 12
type input "[GEOGRAPHIC_DATA]"
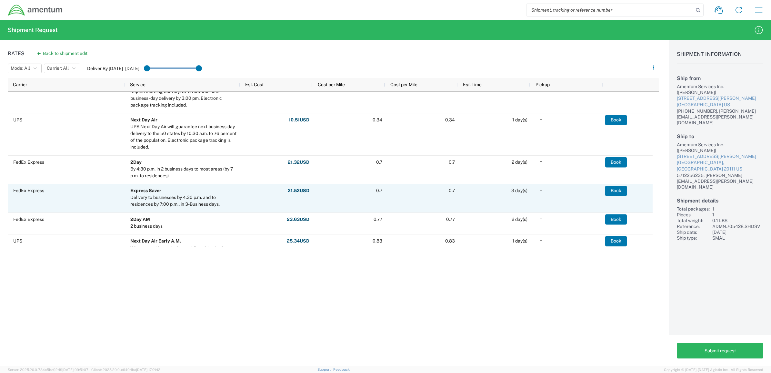
scroll to position [161, 0]
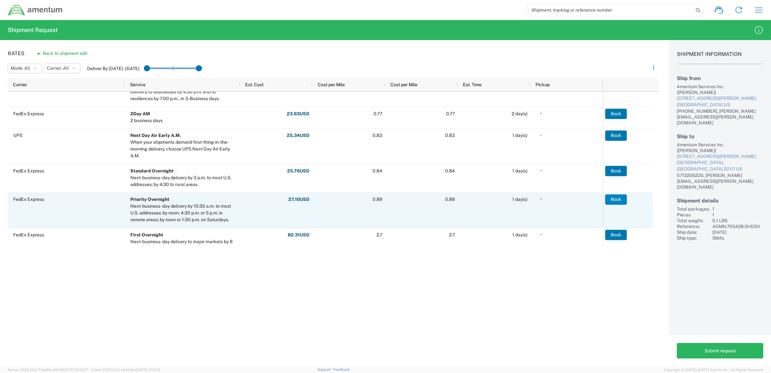
click at [622, 201] on button "Book" at bounding box center [616, 199] width 22 height 10
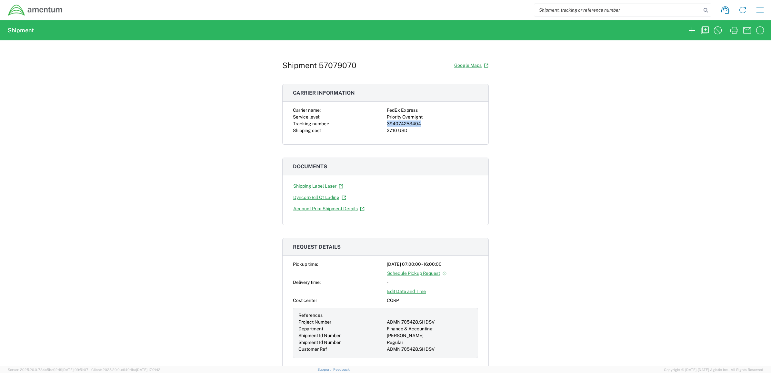
drag, startPoint x: 417, startPoint y: 123, endPoint x: 378, endPoint y: 123, distance: 38.7
click at [378, 123] on div "Carrier name: FedEx Express Service level: Priority Overnight Tracking number: …" at bounding box center [385, 120] width 185 height 27
copy div "394074253404"
click at [730, 33] on icon "button" at bounding box center [734, 30] width 10 height 10
click at [416, 131] on div "27.10 USD" at bounding box center [432, 130] width 91 height 7
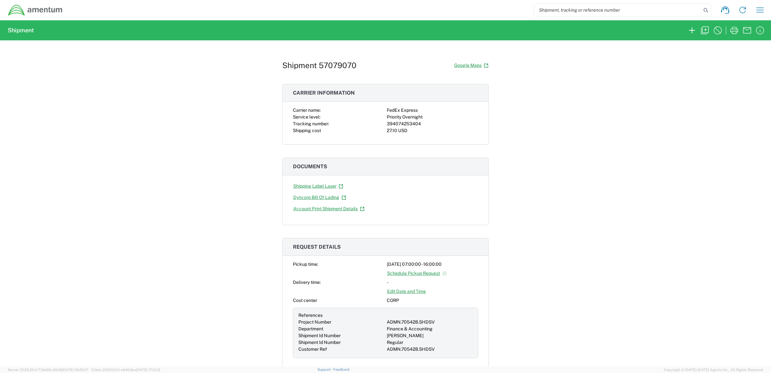
click at [416, 124] on div "394074253404" at bounding box center [432, 123] width 91 height 7
drag, startPoint x: 416, startPoint y: 124, endPoint x: 382, endPoint y: 121, distance: 34.6
click at [382, 121] on div "Carrier name: FedEx Express Service level: Priority Overnight Tracking number: …" at bounding box center [385, 120] width 185 height 27
copy div "394074253404"
click at [418, 124] on div "Carrier name: FedEx Express Service level: Priority Overnight Tracking number: …" at bounding box center [385, 120] width 185 height 27
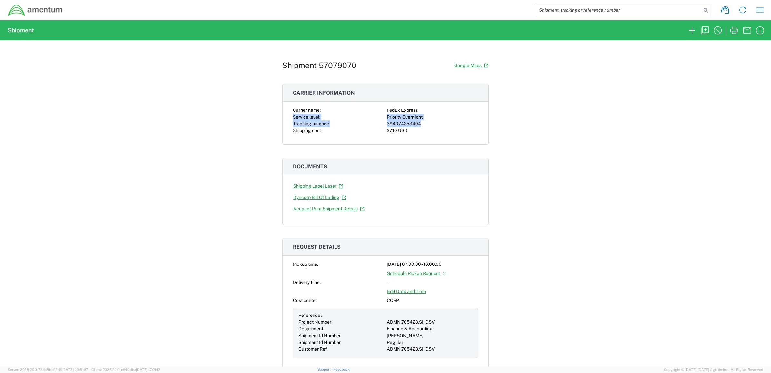
click at [418, 124] on div "394074253404" at bounding box center [432, 123] width 91 height 7
click at [417, 124] on div "394074253404" at bounding box center [432, 123] width 91 height 7
drag, startPoint x: 416, startPoint y: 123, endPoint x: 378, endPoint y: 123, distance: 38.1
click at [378, 123] on div "Carrier name: FedEx Express Service level: Priority Overnight Tracking number: …" at bounding box center [385, 120] width 185 height 27
copy div "394074253404"
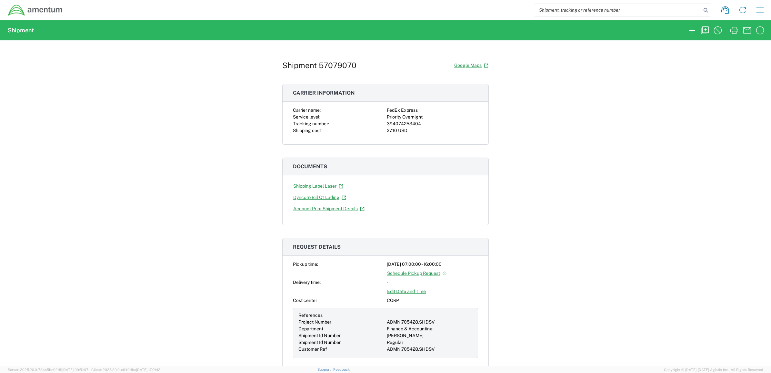
click at [479, 168] on h3 "Documents" at bounding box center [386, 166] width 206 height 17
click at [133, 125] on div "Shipment 57079070 Google Maps Carrier information Carrier name: FedEx Express S…" at bounding box center [385, 203] width 771 height 326
click at [632, 97] on div "Shipment 57079070 Google Maps Carrier information Carrier name: FedEx Express S…" at bounding box center [385, 203] width 771 height 326
click at [669, 140] on div "Shipment 57079070 Google Maps Carrier information Carrier name: FedEx Express S…" at bounding box center [385, 203] width 771 height 326
